Goal: Find specific page/section

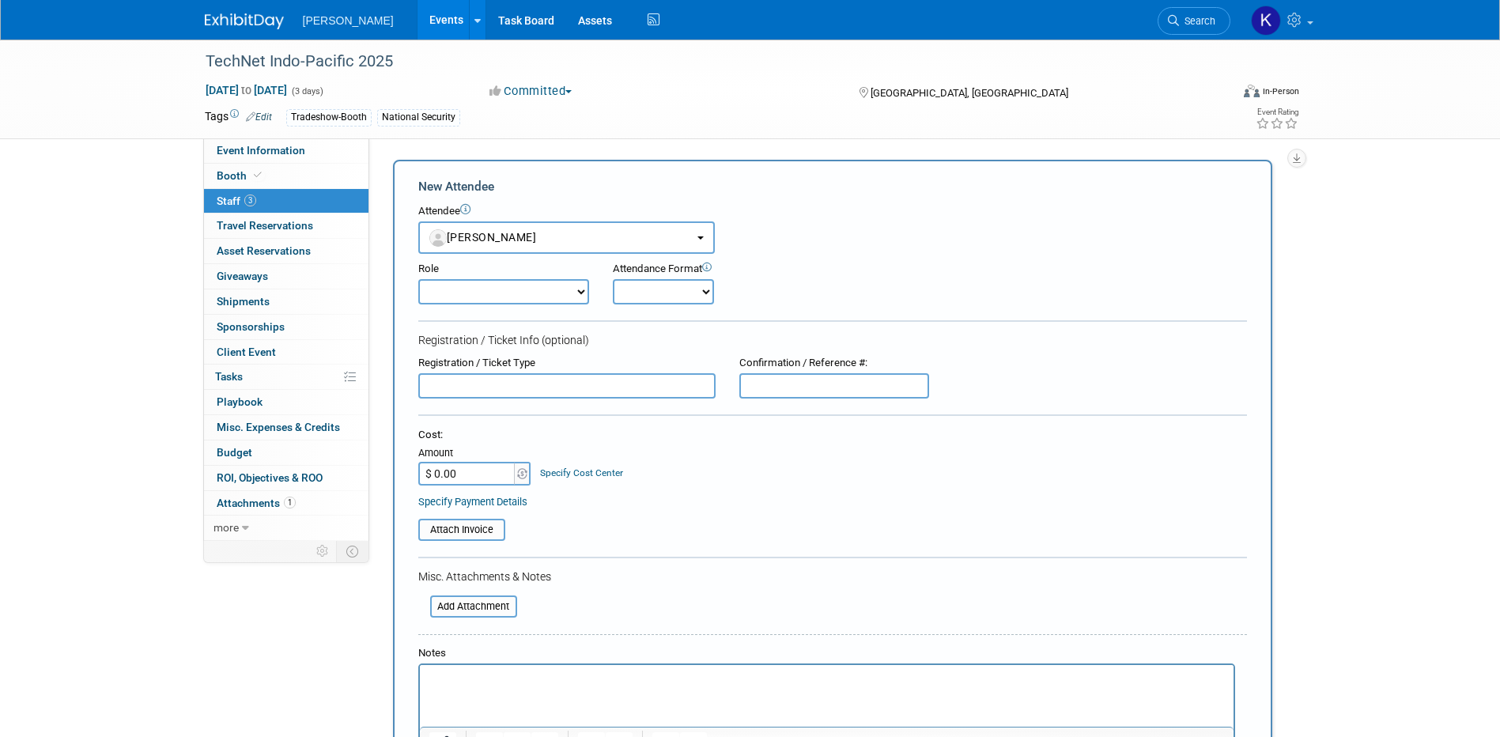
select select "39570a61-2e6e-4f4c-975f-aeecaf11667e"
click at [248, 22] on img at bounding box center [244, 21] width 79 height 16
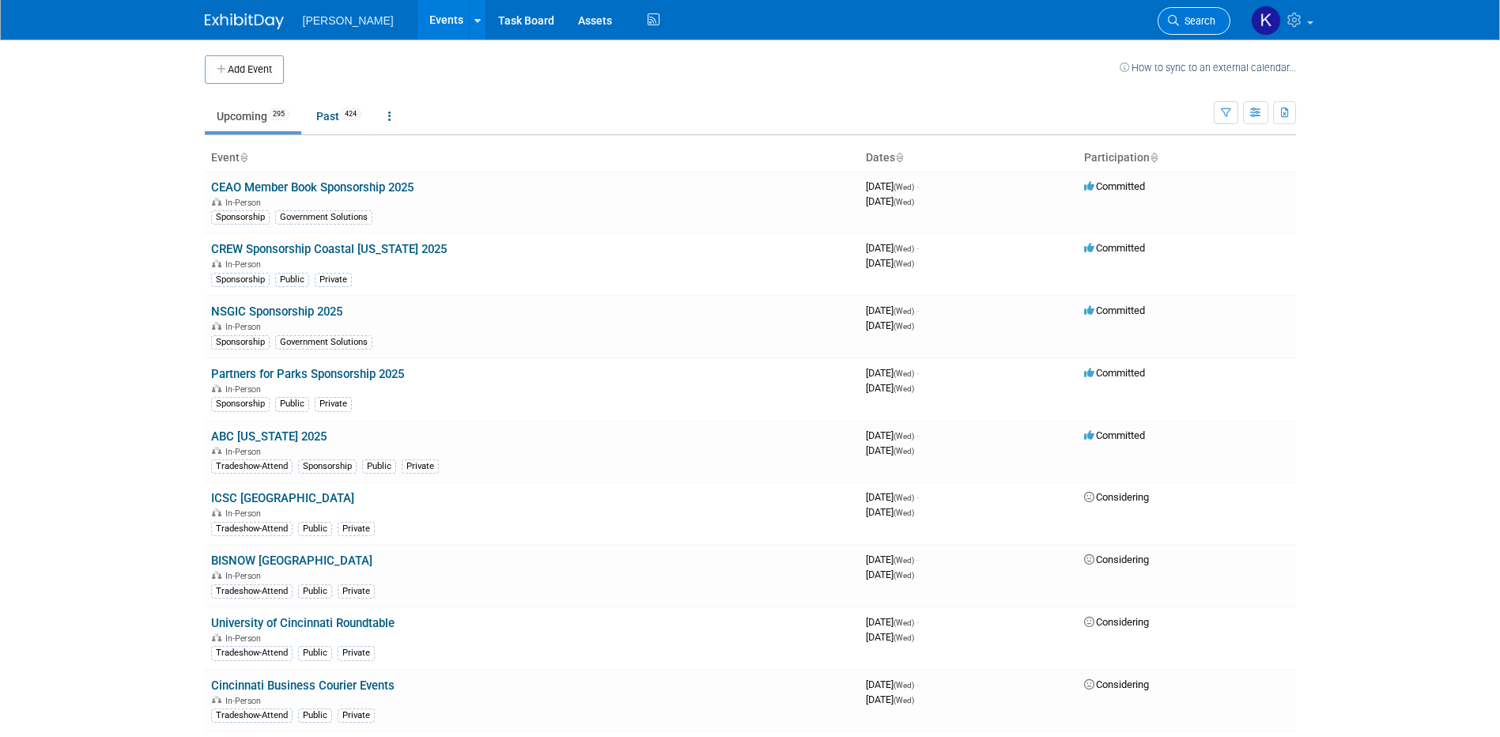
click at [1179, 20] on span "Search" at bounding box center [1197, 21] width 36 height 12
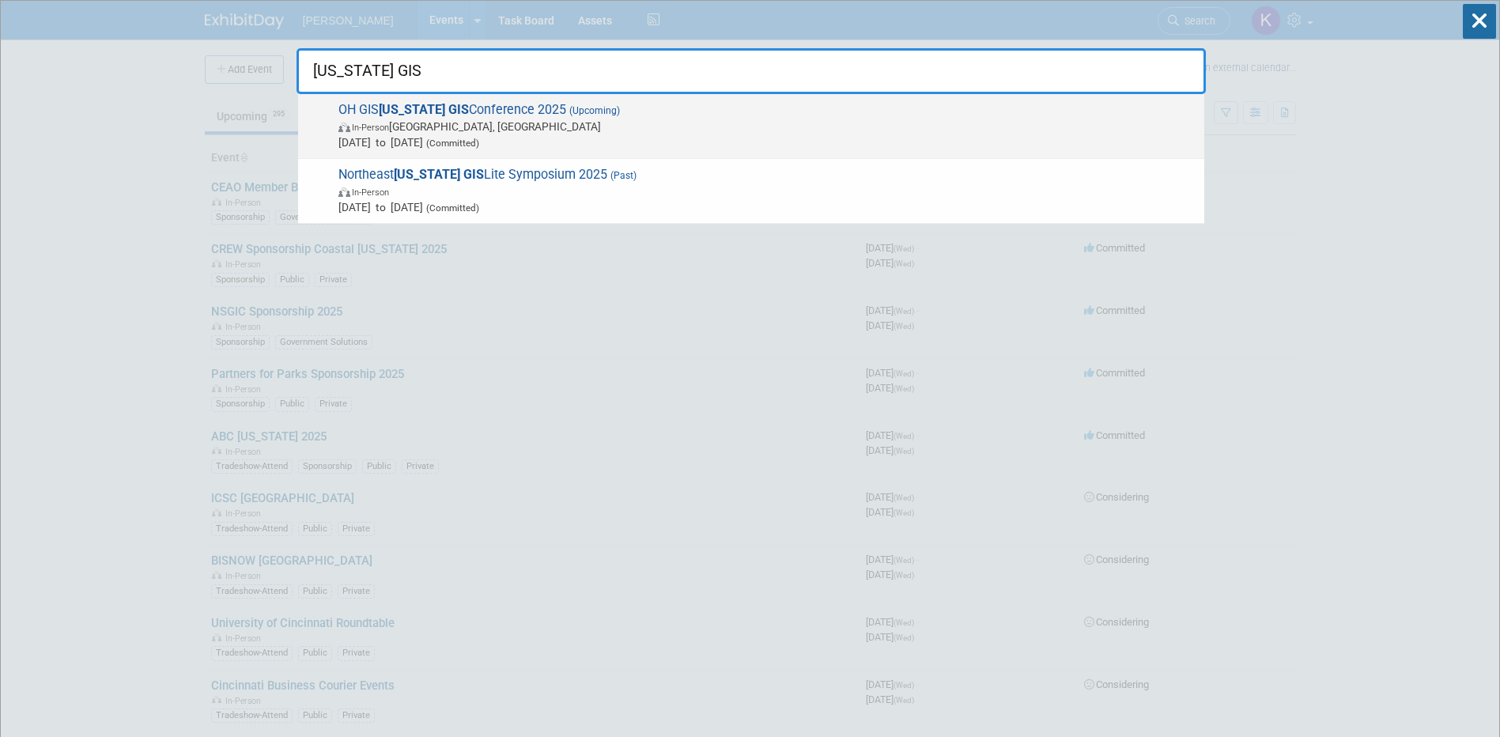
type input "[US_STATE] GIS"
click at [505, 107] on span "OH GIS [US_STATE] GIS Conference 2025 (Upcoming) In-Person [GEOGRAPHIC_DATA], […" at bounding box center [765, 126] width 863 height 48
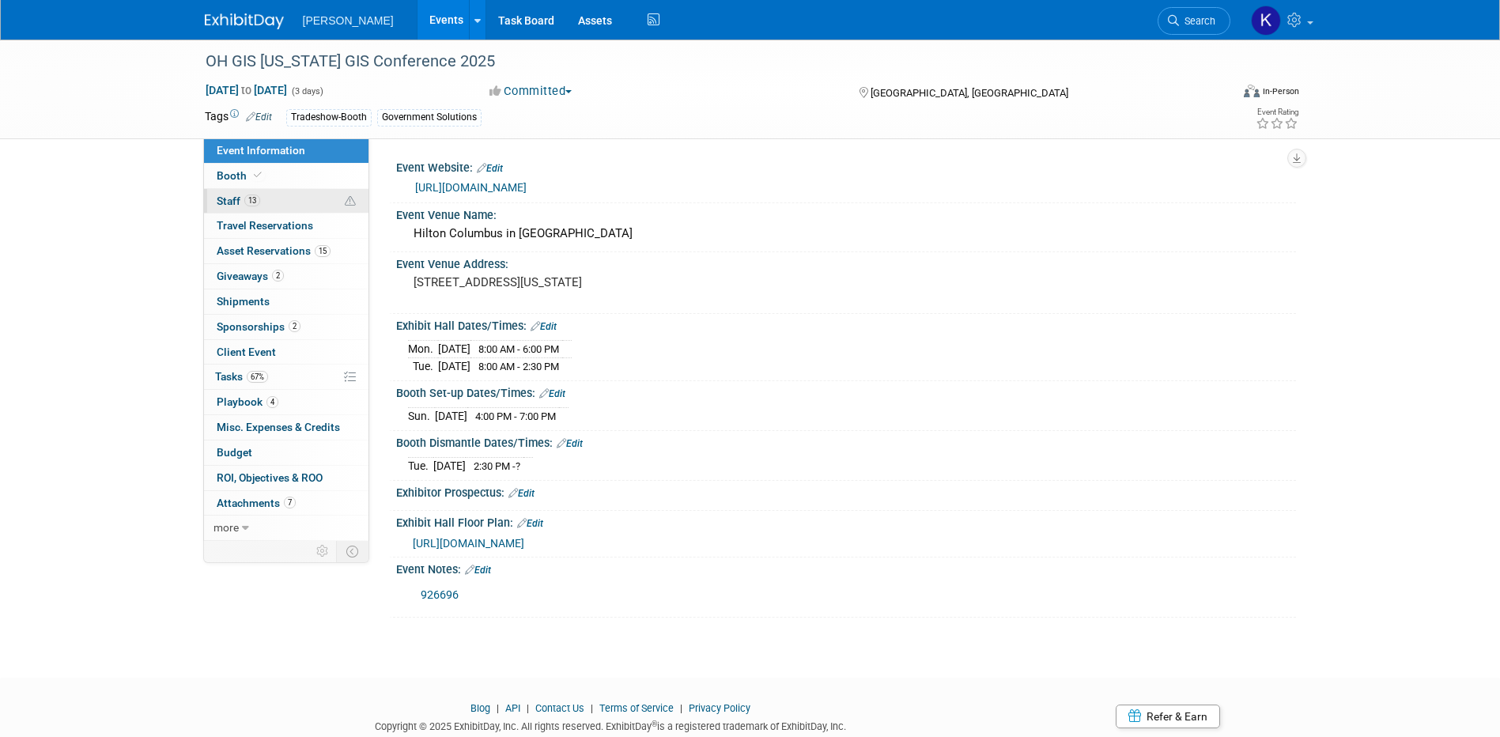
click at [229, 200] on span "Staff 13" at bounding box center [239, 201] width 44 height 13
